Goal: Check status: Check status

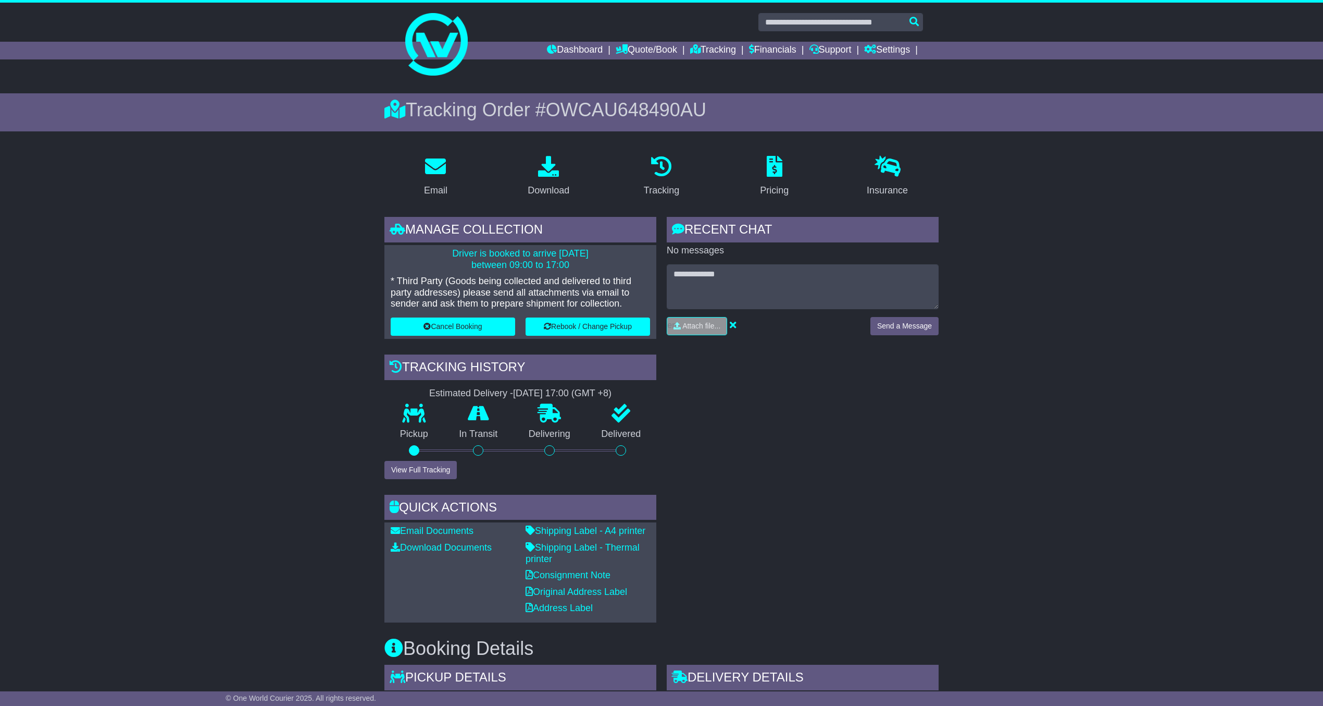
click at [800, 374] on div "RECENT CHAT Loading... No messages Attach file..." at bounding box center [803, 419] width 282 height 405
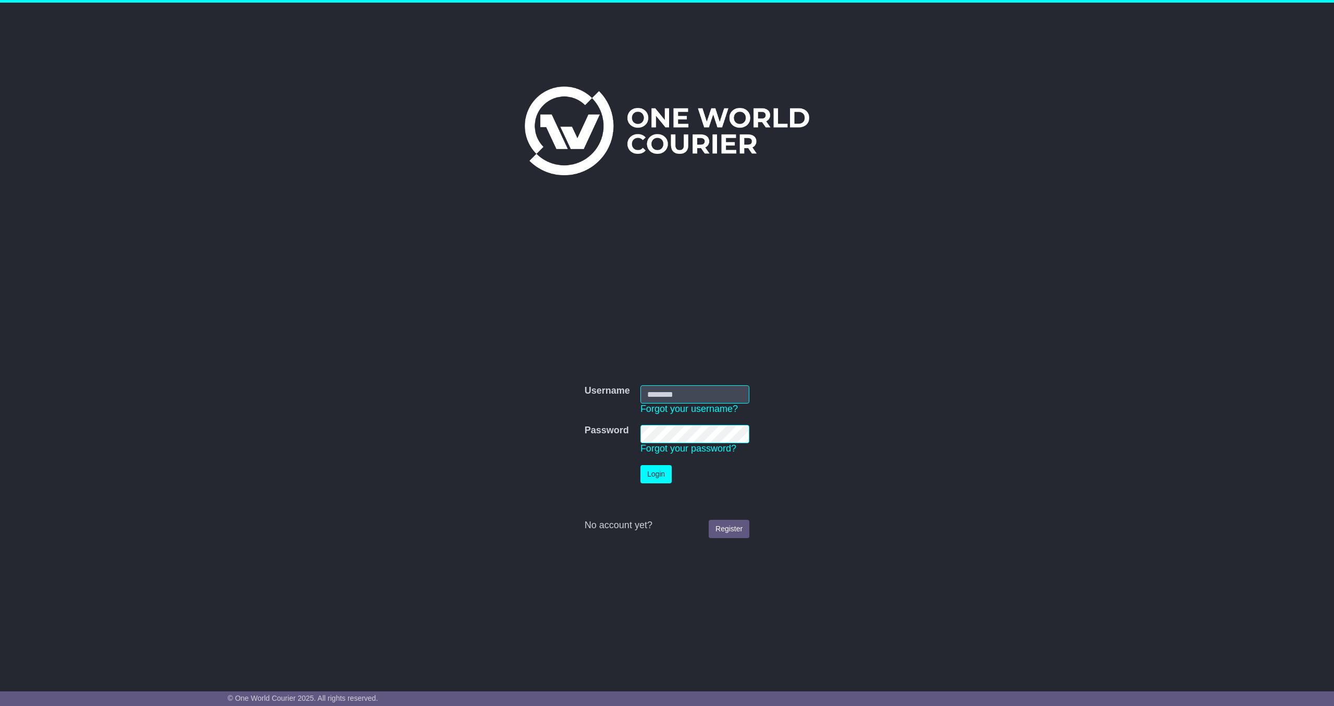
type input "**********"
click at [663, 467] on button "Login" at bounding box center [655, 474] width 31 height 18
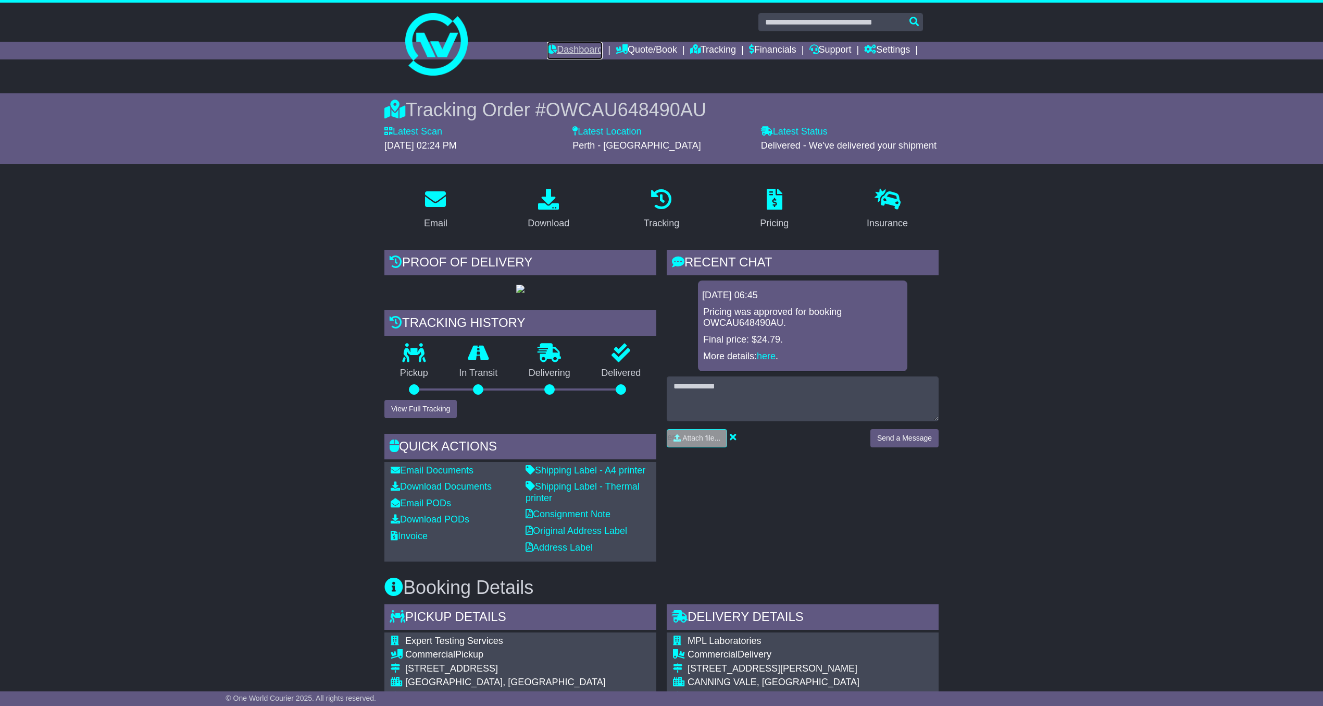
click at [577, 52] on link "Dashboard" at bounding box center [575, 51] width 56 height 18
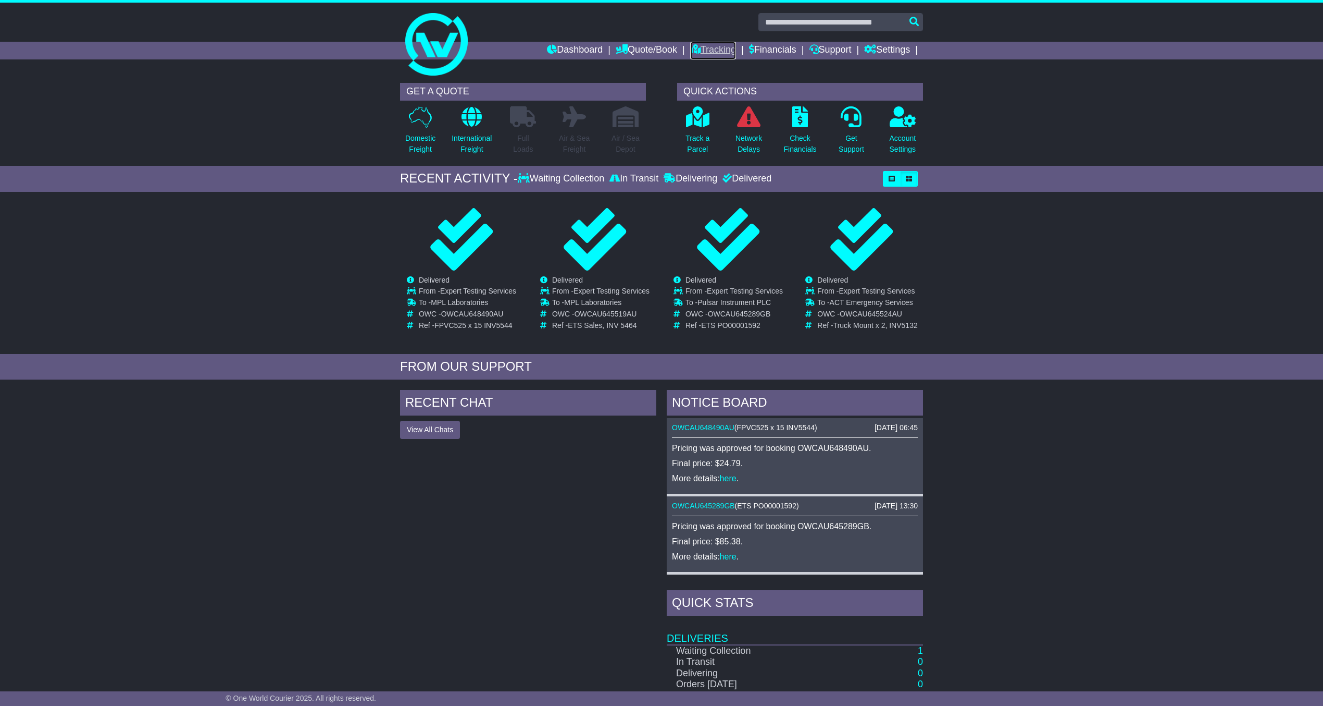
click at [713, 49] on link "Tracking" at bounding box center [713, 51] width 46 height 18
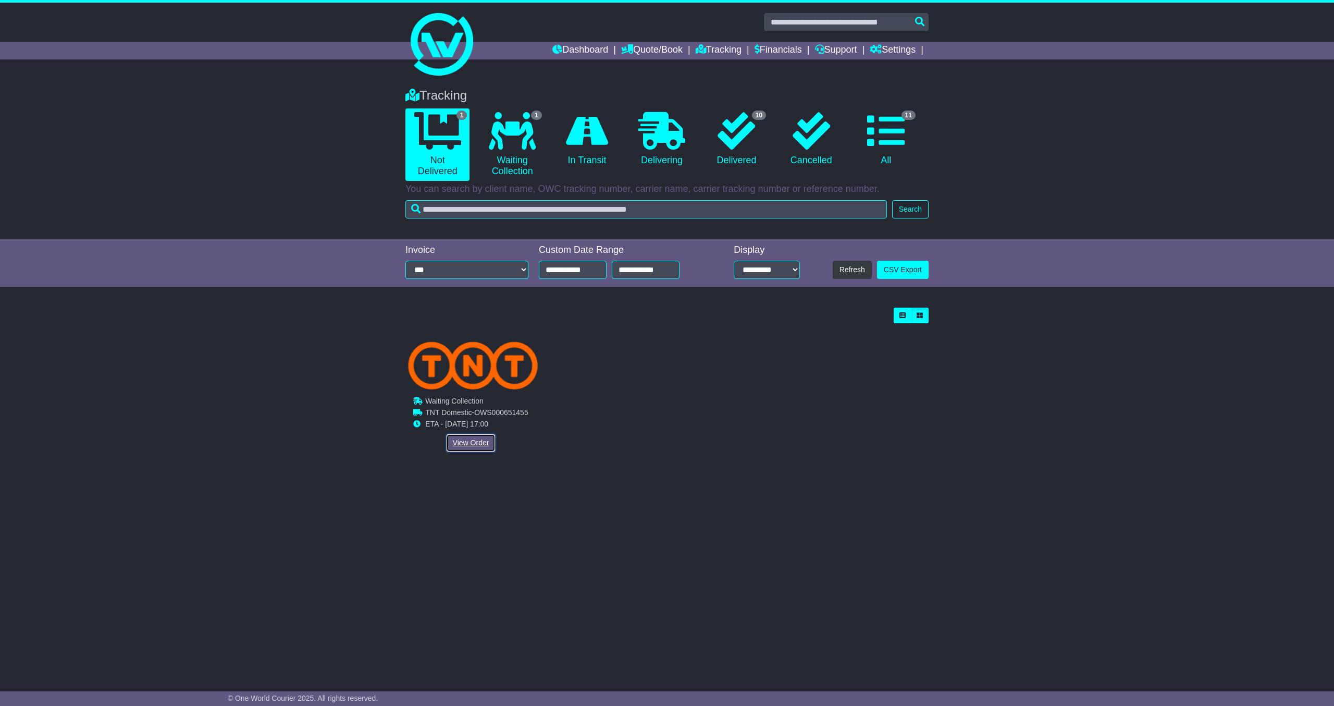
click at [472, 439] on link "View Order" at bounding box center [471, 443] width 50 height 18
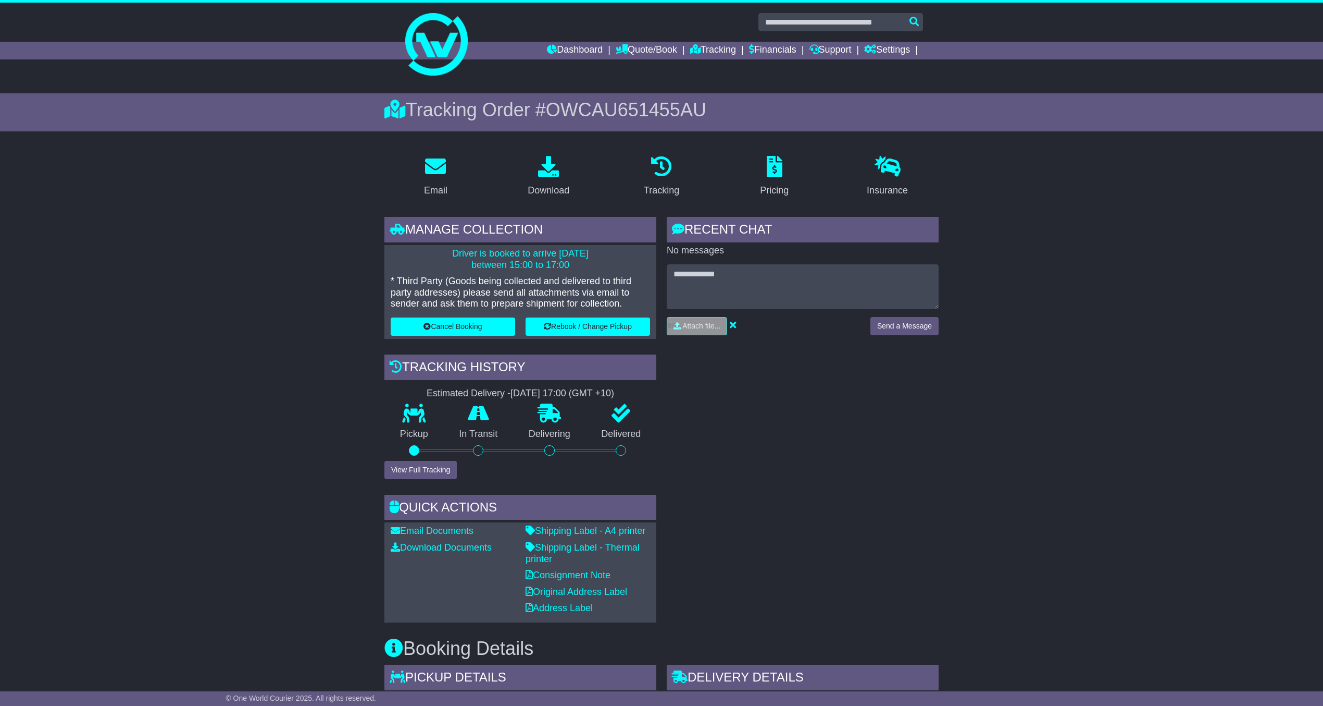
scroll to position [69, 0]
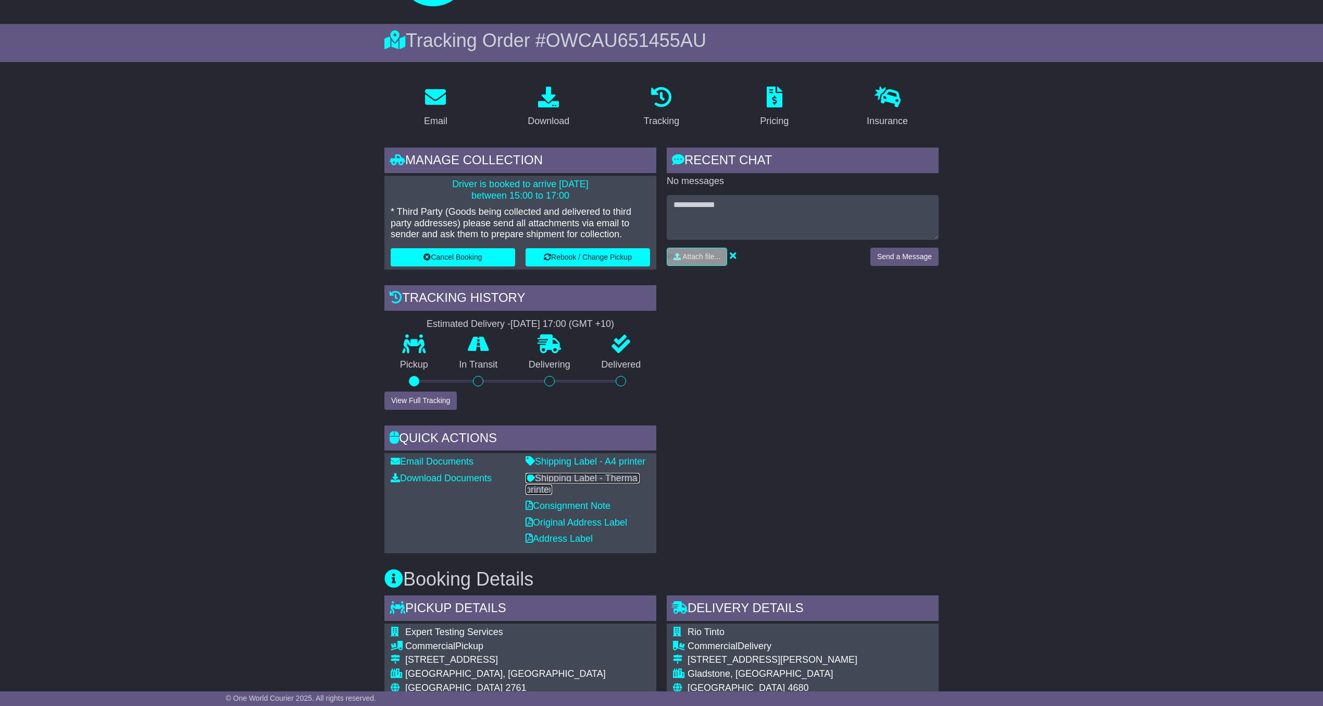
click at [630, 473] on link "Shipping Label - Thermal printer" at bounding box center [583, 484] width 114 height 22
